Goal: Find specific page/section: Find specific page/section

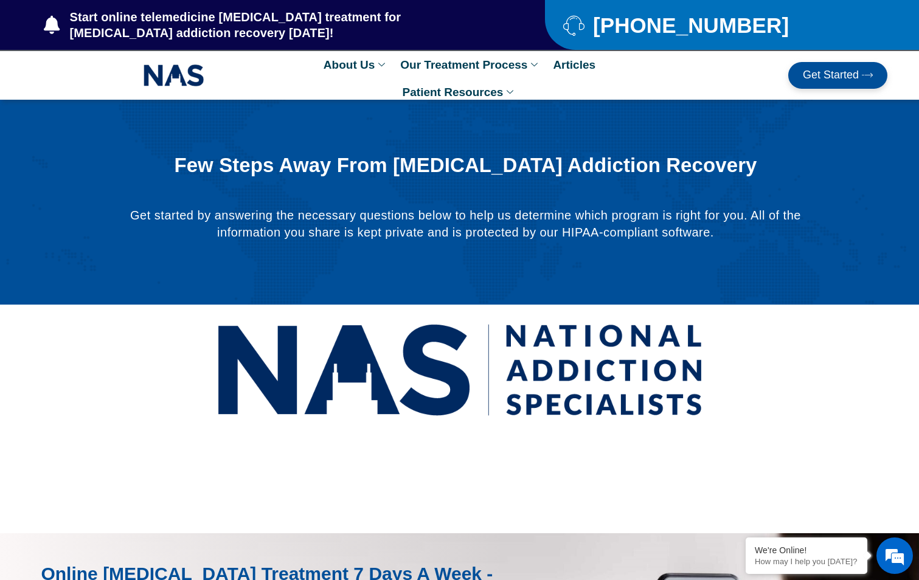
click at [820, 74] on span "Get Started" at bounding box center [831, 75] width 56 height 12
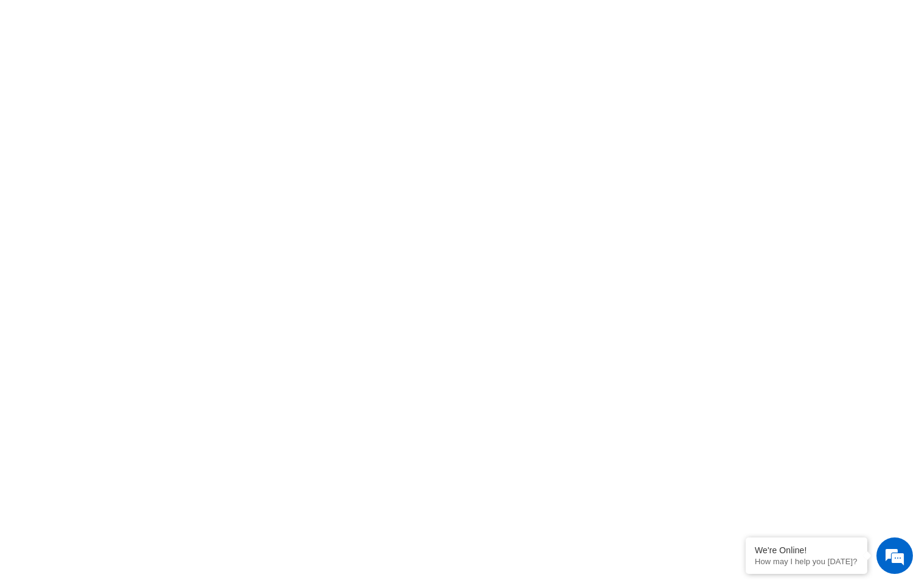
scroll to position [426, 0]
